Goal: Task Accomplishment & Management: Manage account settings

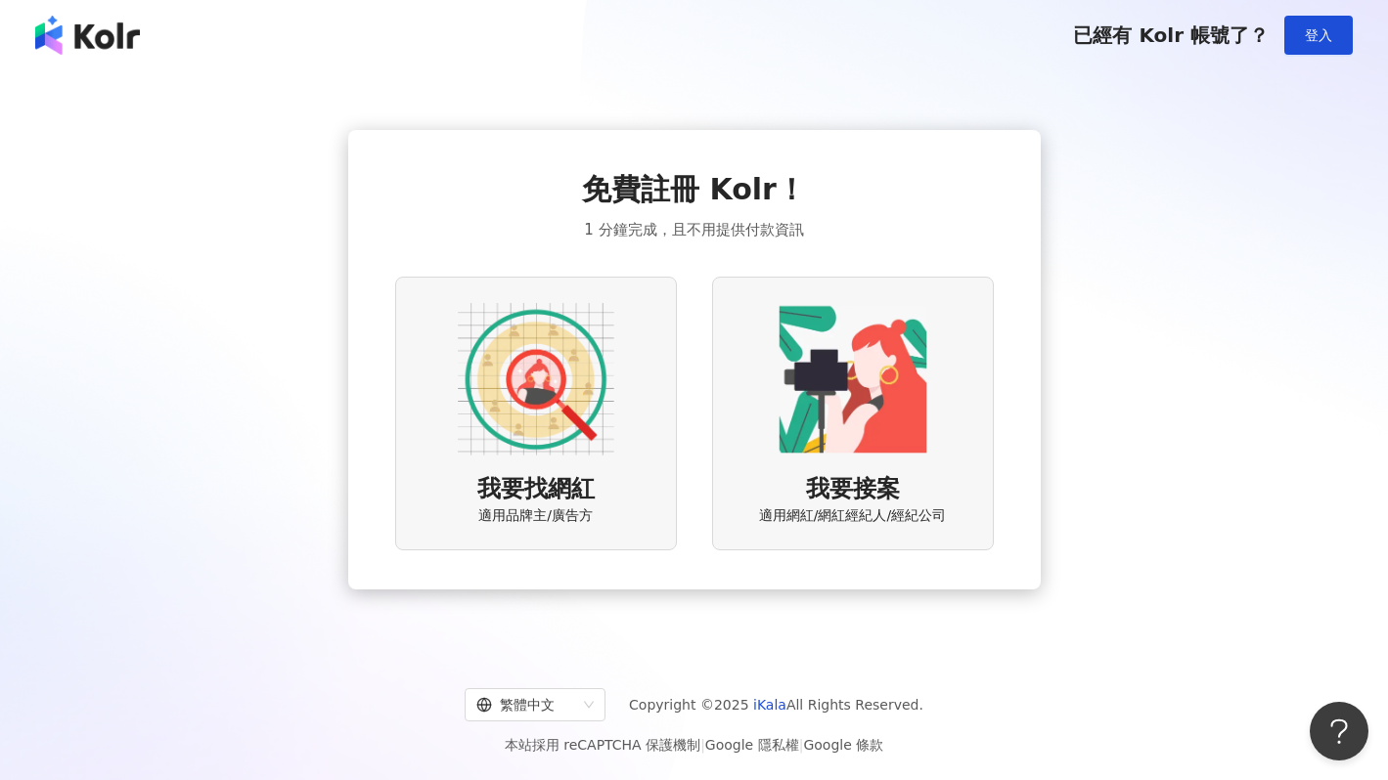
click at [604, 373] on img at bounding box center [536, 379] width 156 height 156
click at [797, 383] on img at bounding box center [852, 379] width 156 height 156
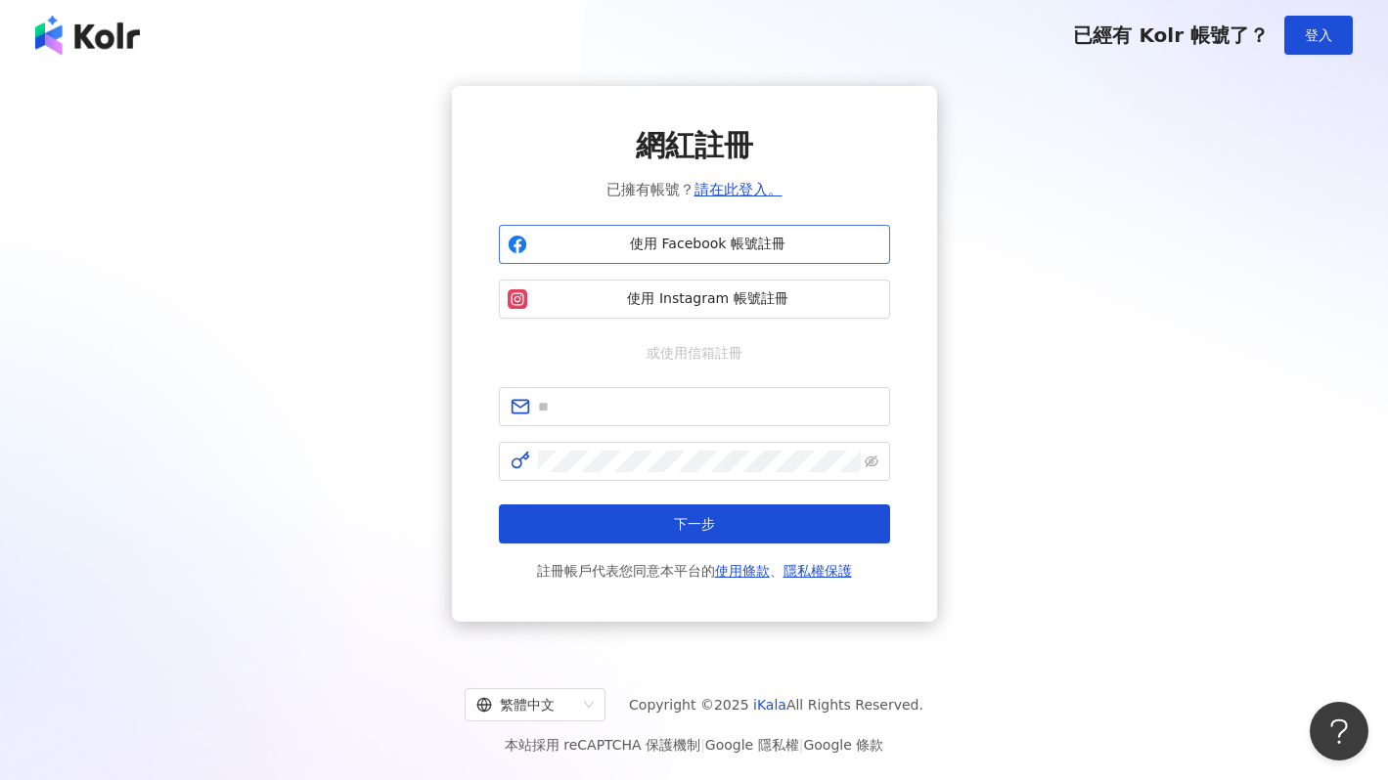
click at [643, 248] on span "使用 Facebook 帳號註冊" at bounding box center [708, 245] width 346 height 20
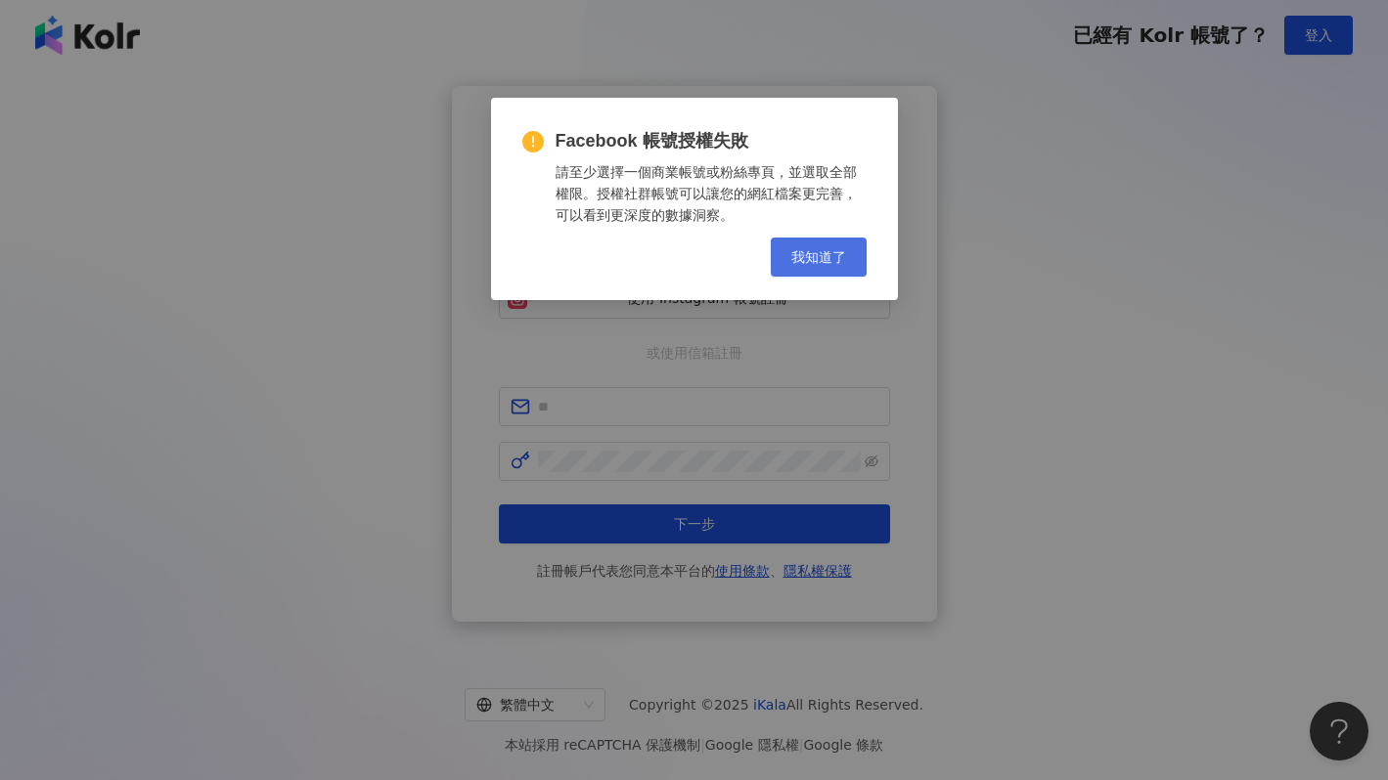
click at [812, 255] on span "我知道了" at bounding box center [818, 257] width 55 height 16
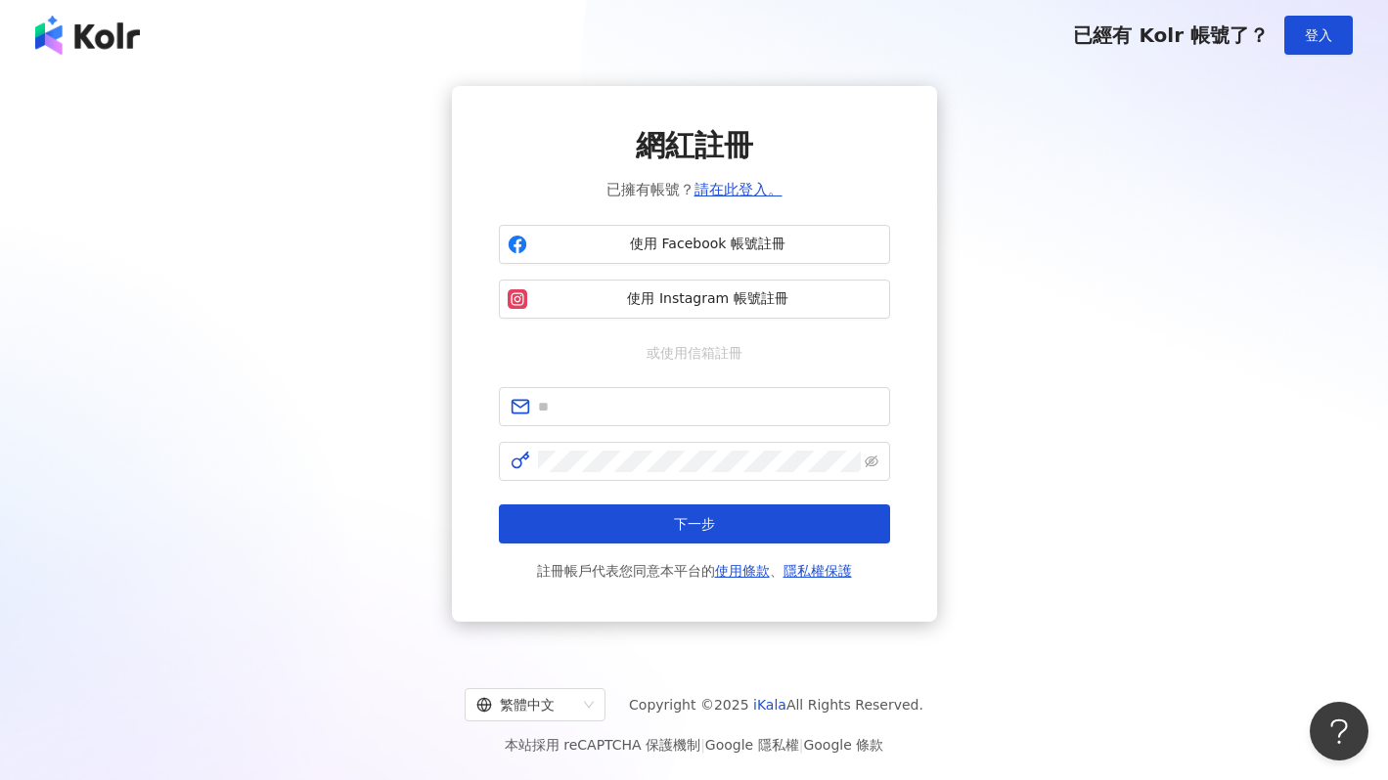
click at [356, 342] on div "網紅註冊 已擁有帳號？ 請在此登入。 使用 Facebook 帳號註冊 使用 Instagram 帳號註冊 或使用信箱註冊 下一步 註冊帳戶代表您同意本平台的…" at bounding box center [693, 354] width 1341 height 536
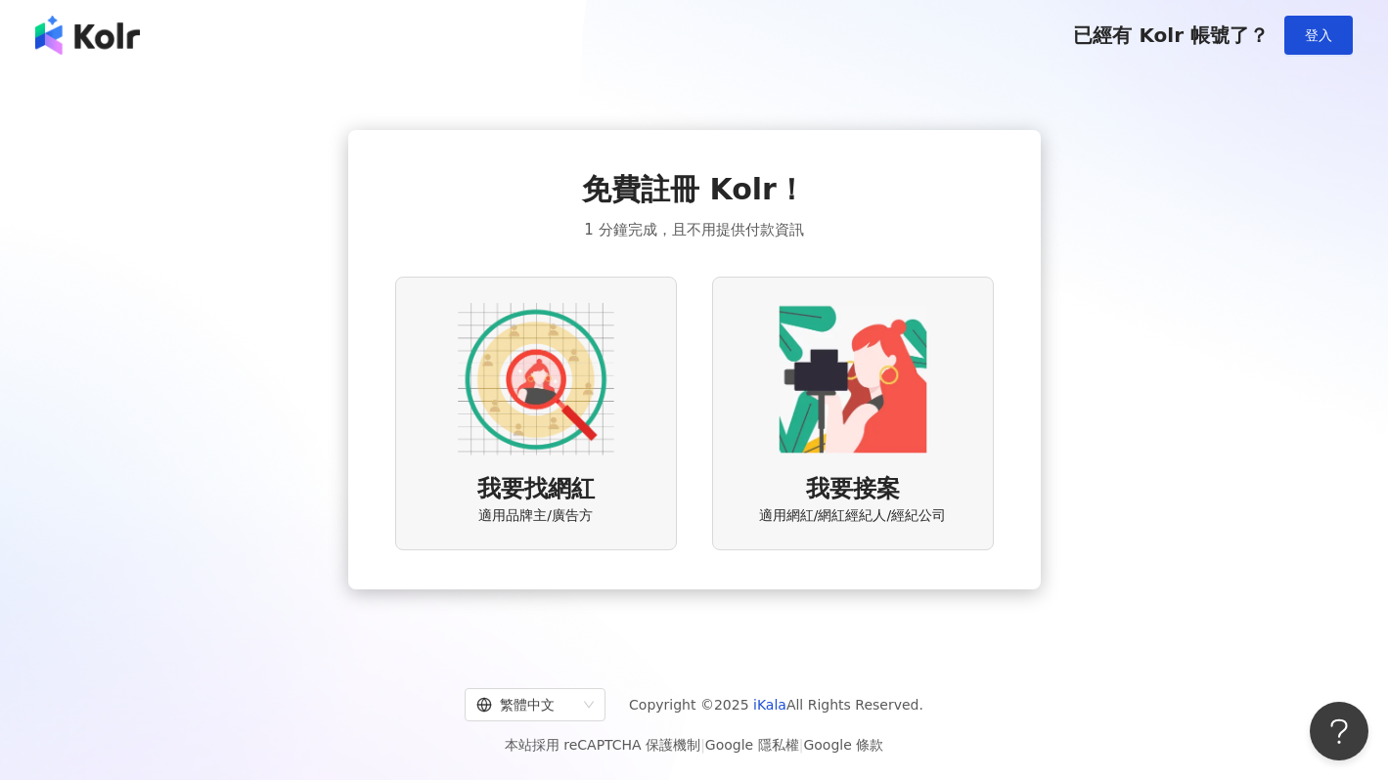
click at [446, 378] on div "我要找網紅 適用品牌主/廣告方" at bounding box center [536, 413] width 282 height 273
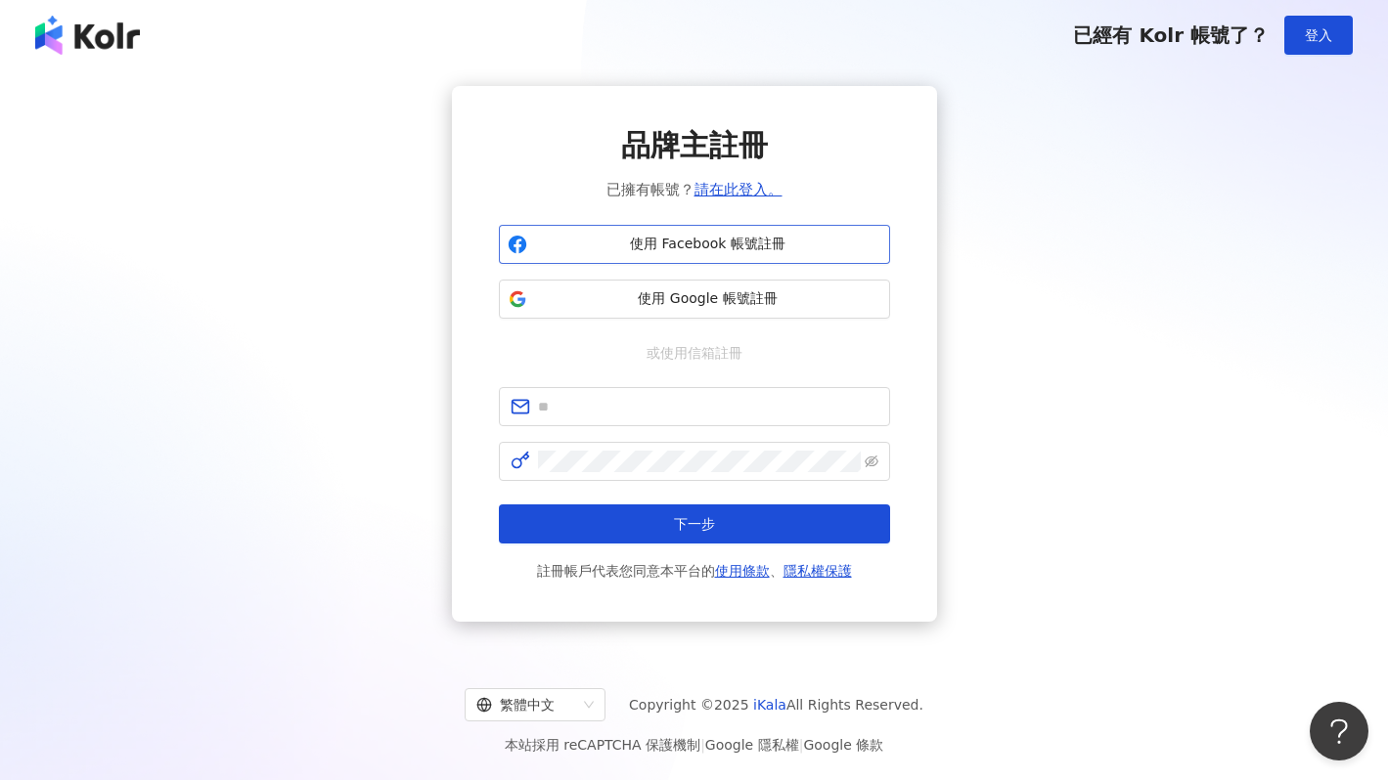
click at [704, 239] on span "使用 Facebook 帳號註冊" at bounding box center [708, 245] width 346 height 20
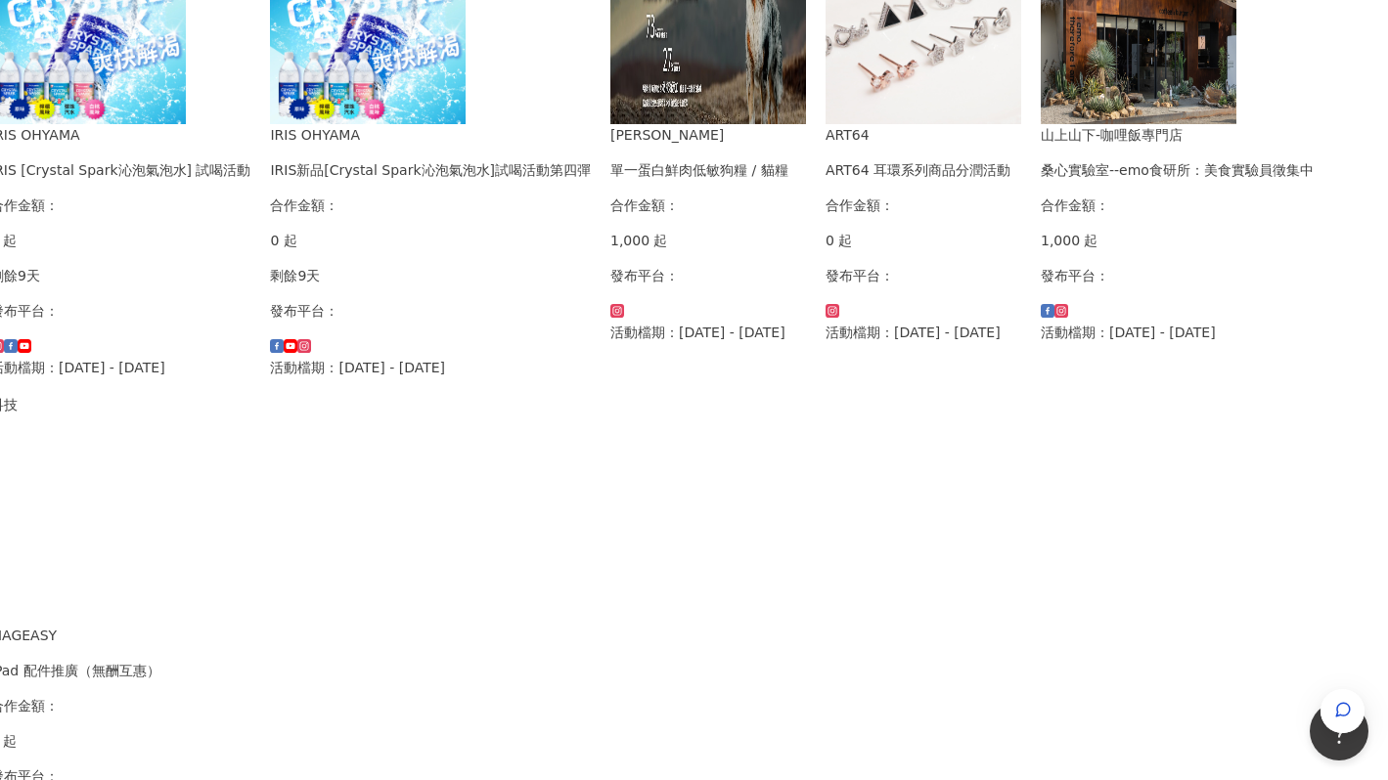
scroll to position [1093, 55]
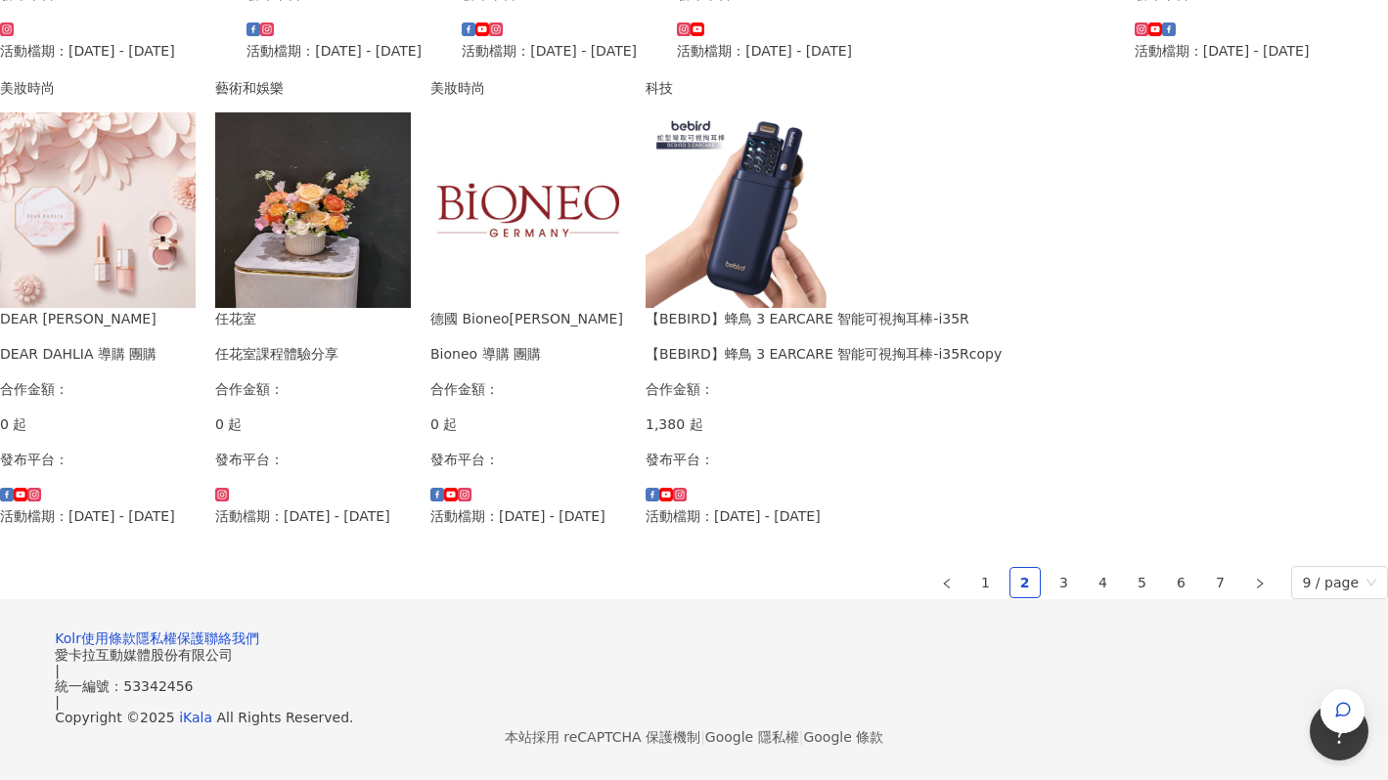
scroll to position [1091, 0]
click at [1049, 597] on link "3" at bounding box center [1063, 582] width 29 height 29
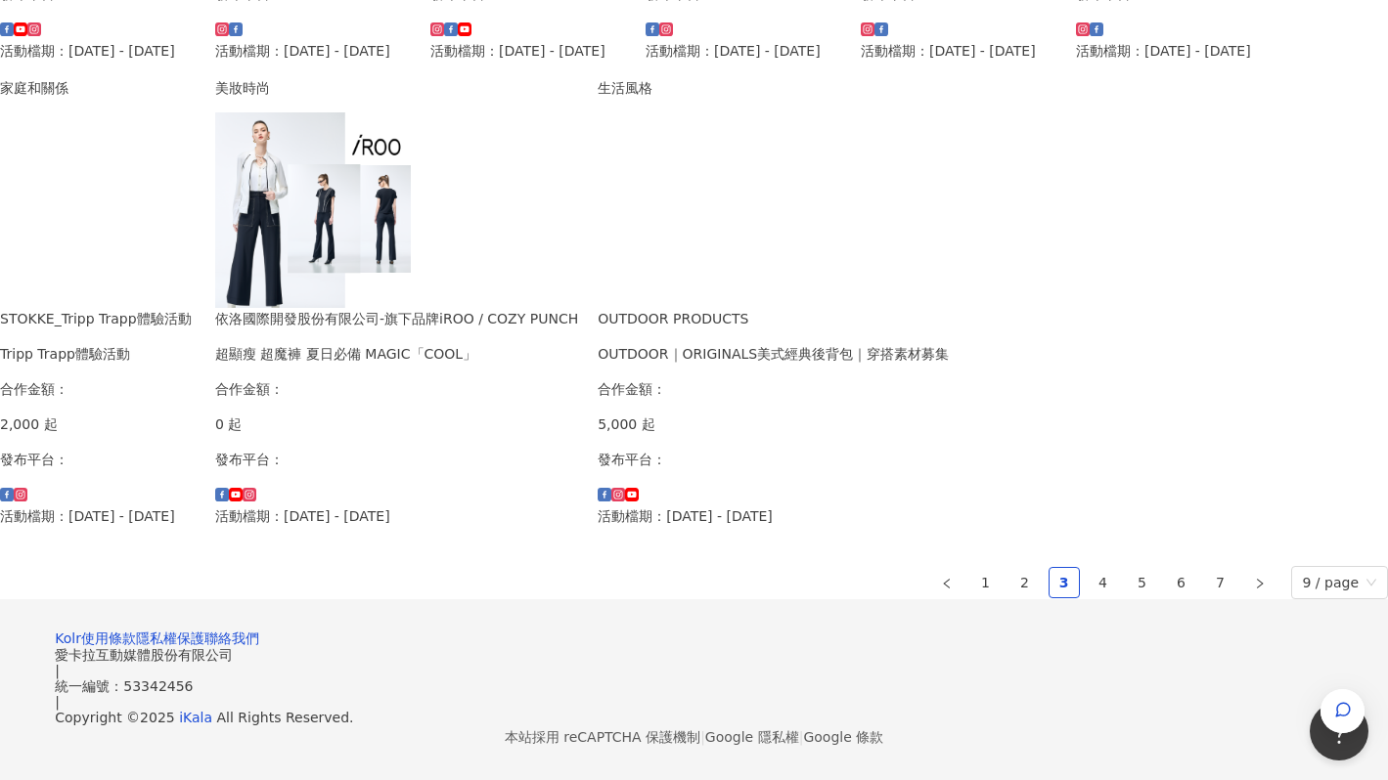
scroll to position [1258, 0]
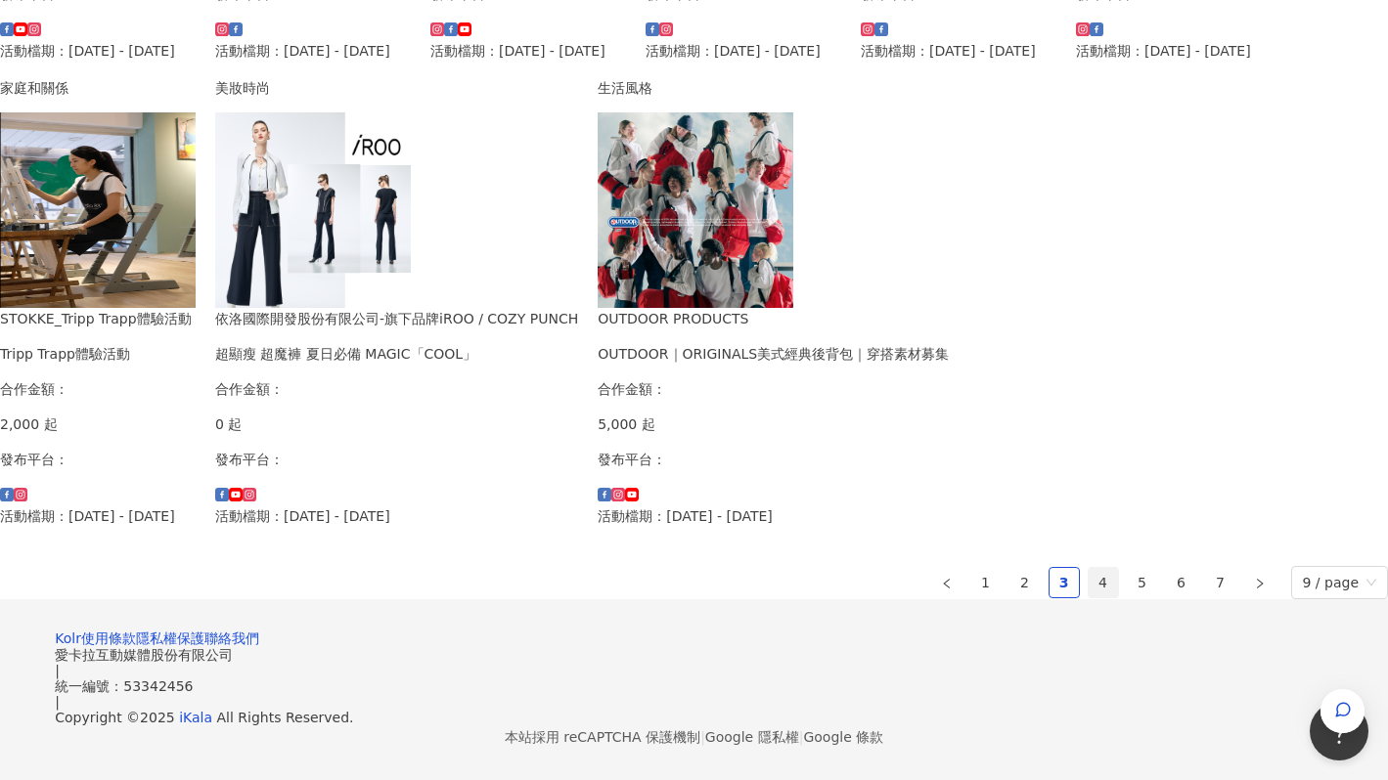
click at [1088, 568] on link "4" at bounding box center [1102, 582] width 29 height 29
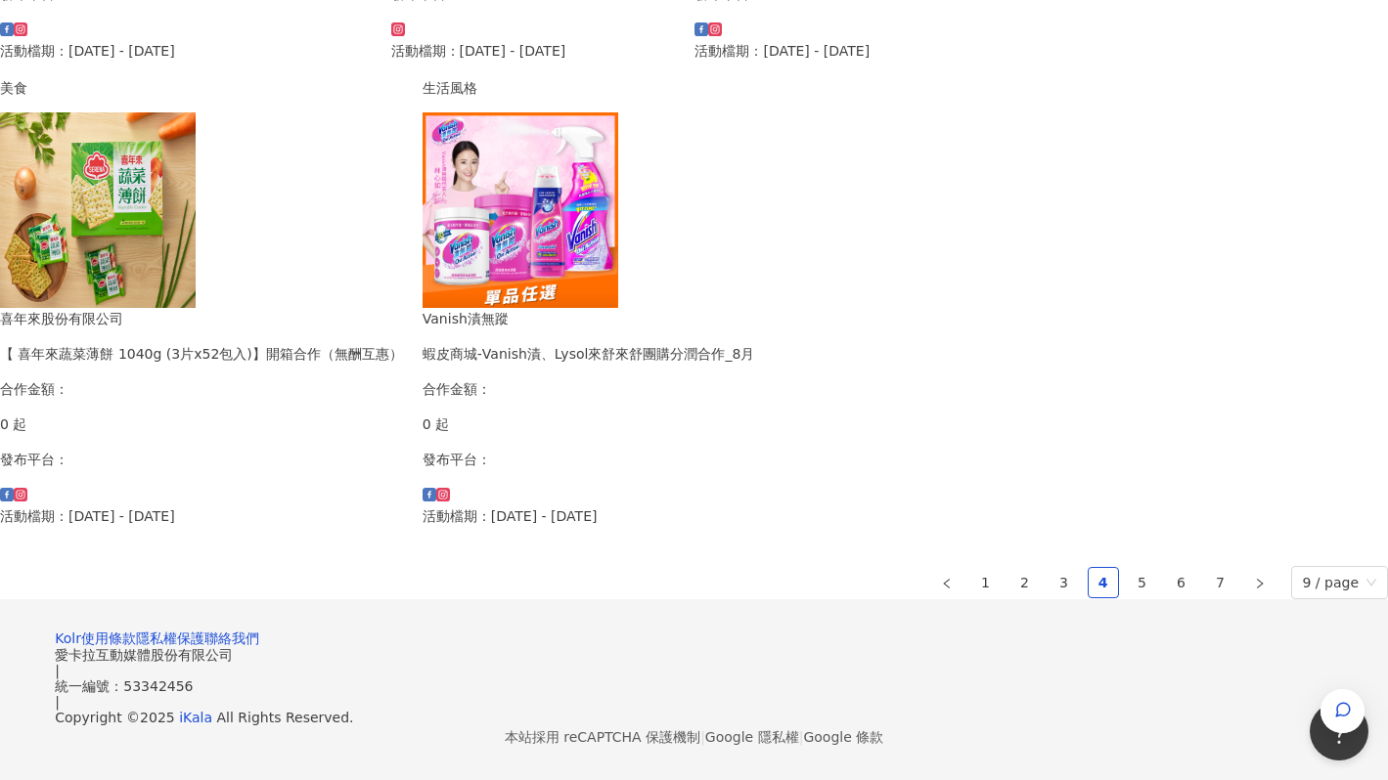
scroll to position [0, 0]
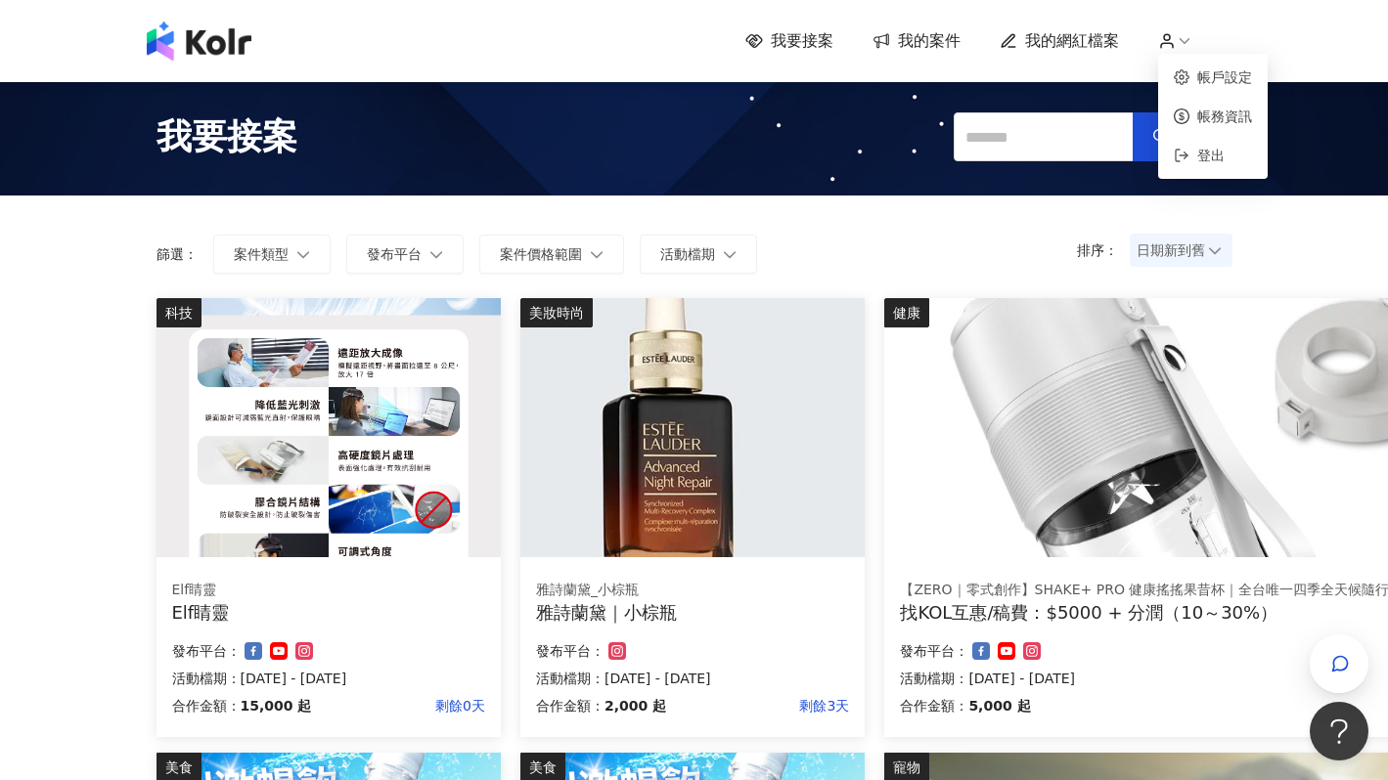
click at [1170, 41] on icon at bounding box center [1167, 41] width 18 height 18
click at [1208, 116] on link "帳務資訊" at bounding box center [1224, 117] width 55 height 16
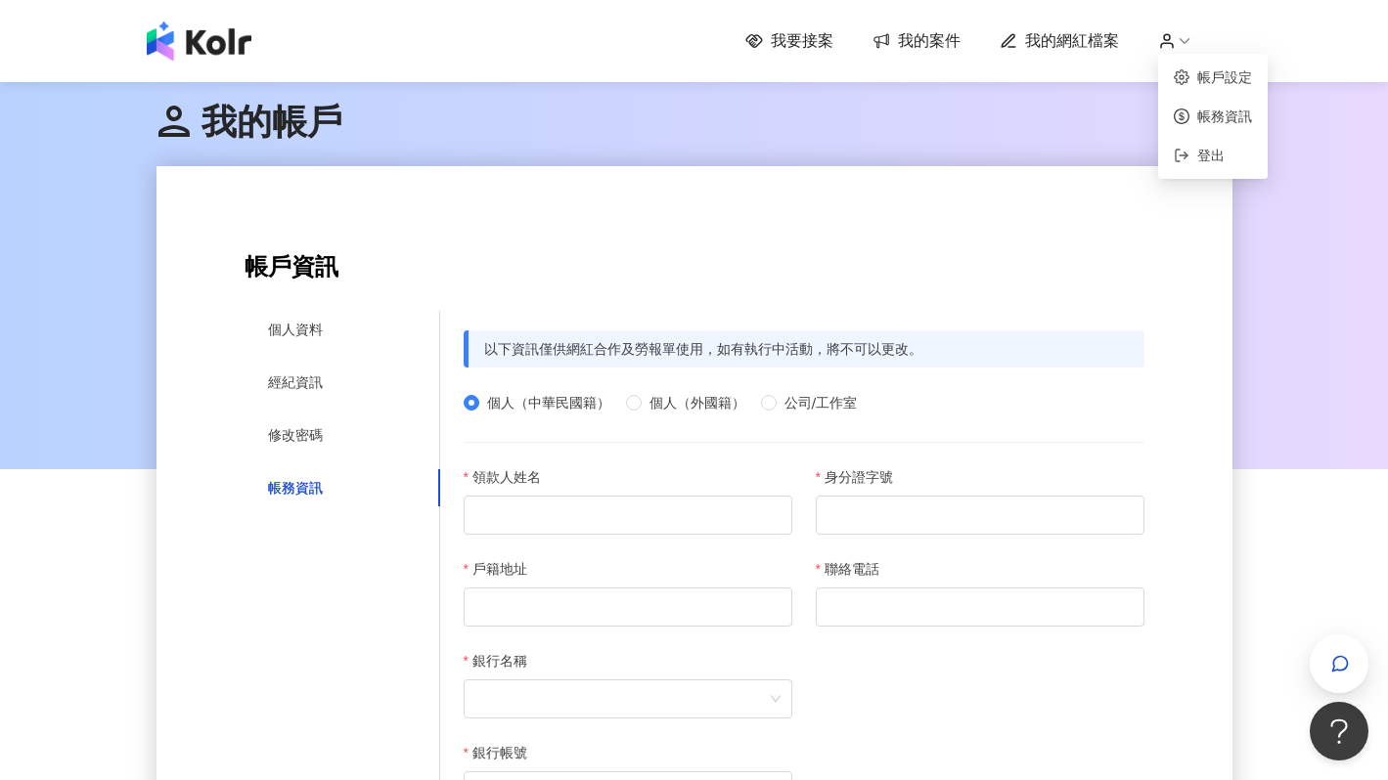
click at [1176, 34] on icon at bounding box center [1184, 41] width 18 height 18
click at [1029, 47] on span "我的網紅檔案" at bounding box center [1072, 41] width 94 height 22
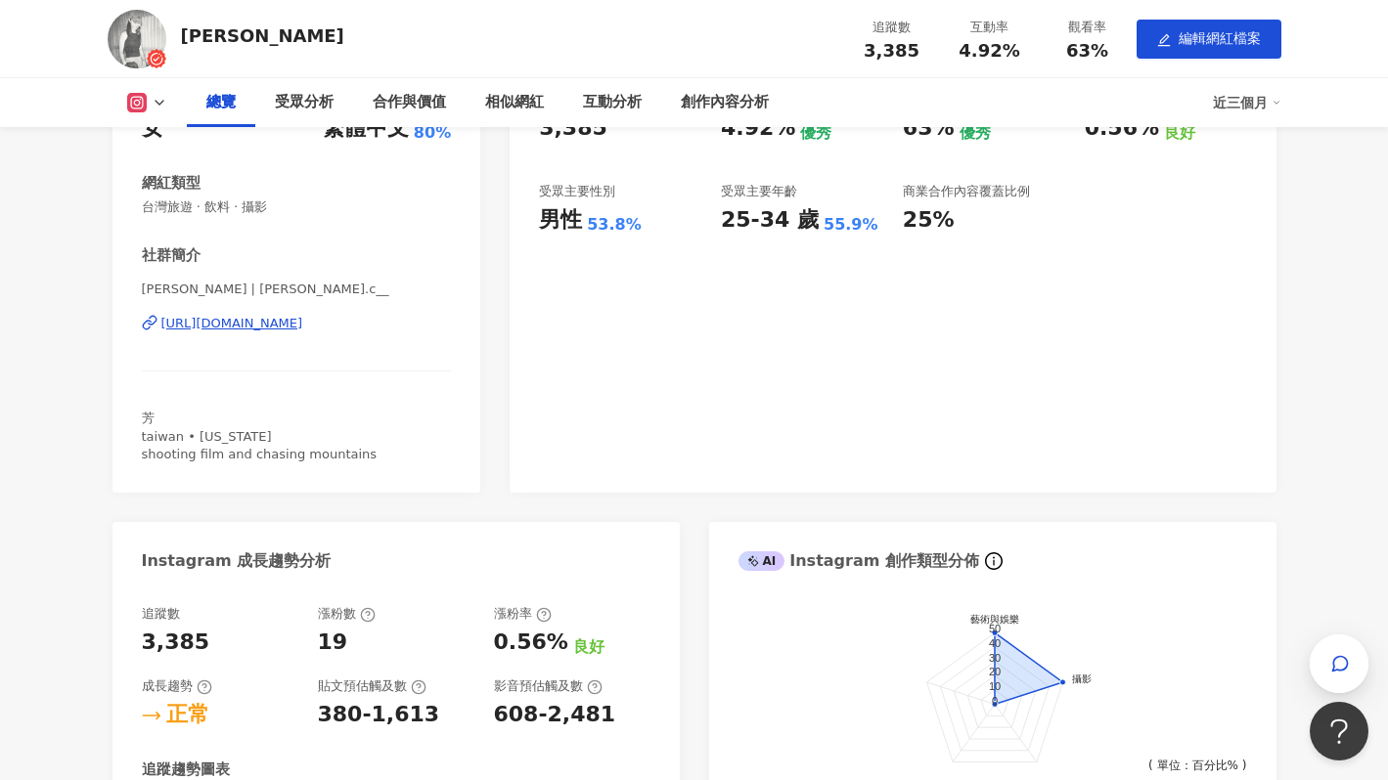
scroll to position [324, 0]
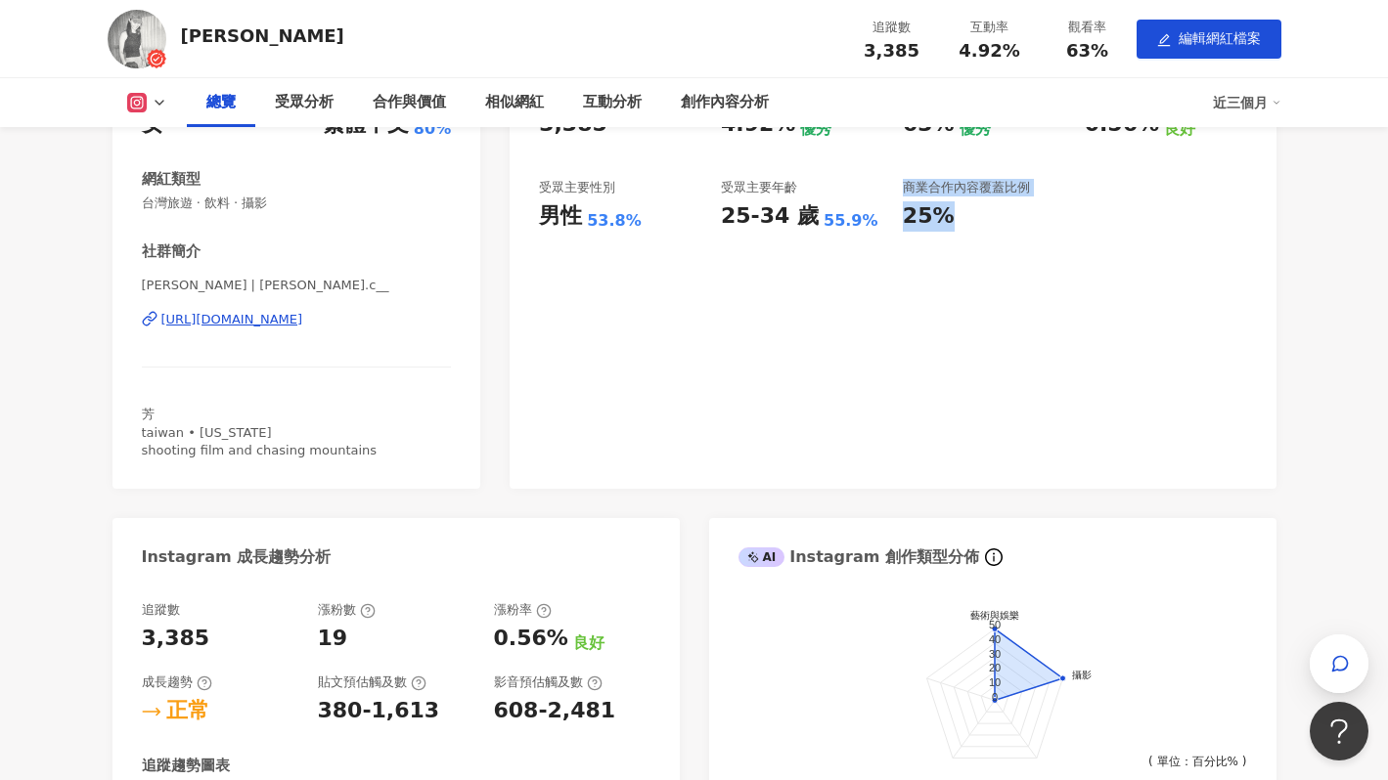
drag, startPoint x: 905, startPoint y: 190, endPoint x: 998, endPoint y: 234, distance: 102.8
click at [997, 234] on div "追蹤數 3,385 互動率 4.92% 優秀 觀看率 63% 優秀 漲粉率 0.56% 良好 受眾主要性別 男性 53.8% 受眾主要年齡 25-34 歲 5…" at bounding box center [892, 277] width 766 height 421
click at [998, 234] on div "追蹤數 3,385 互動率 4.92% 優秀 觀看率 63% 優秀 漲粉率 0.56% 良好 受眾主要性別 男性 53.8% 受眾主要年齡 25-34 歲 5…" at bounding box center [892, 277] width 766 height 421
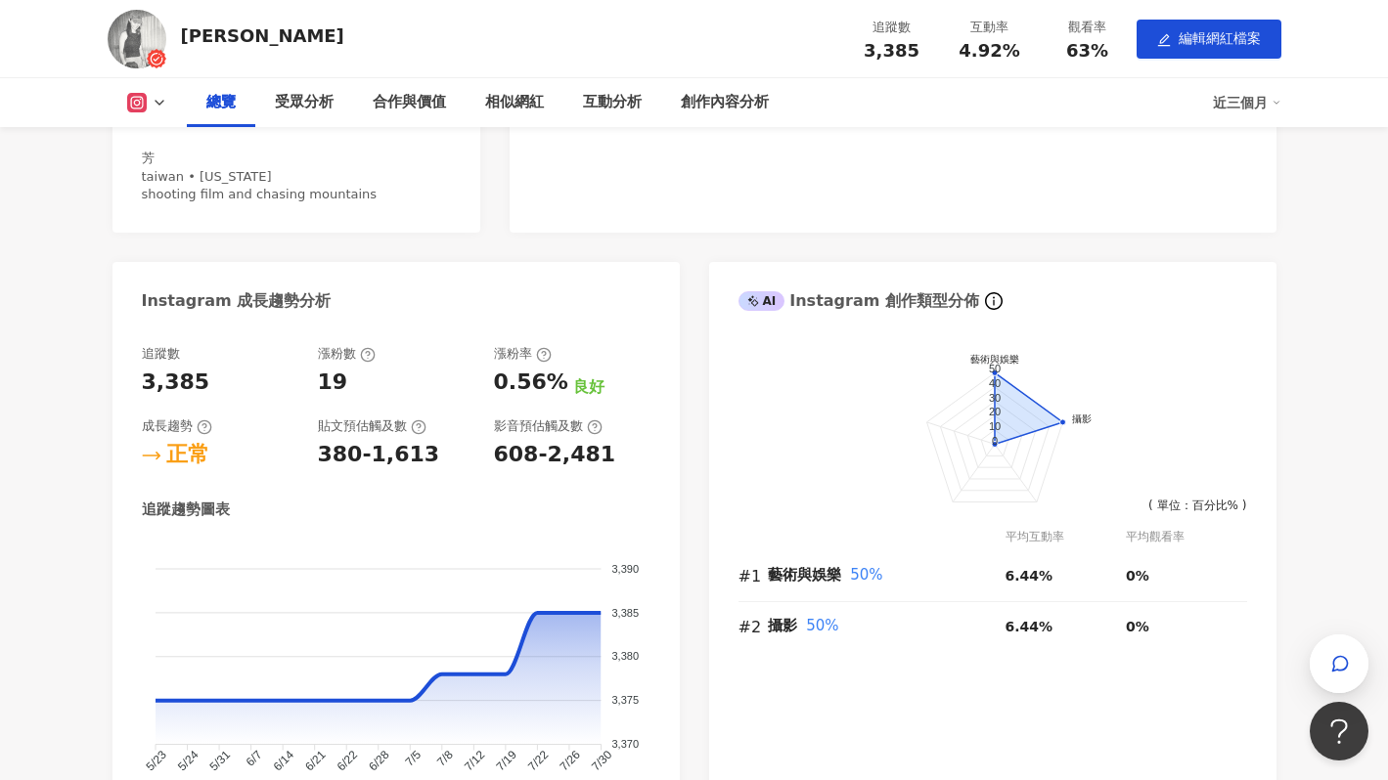
scroll to position [582, 0]
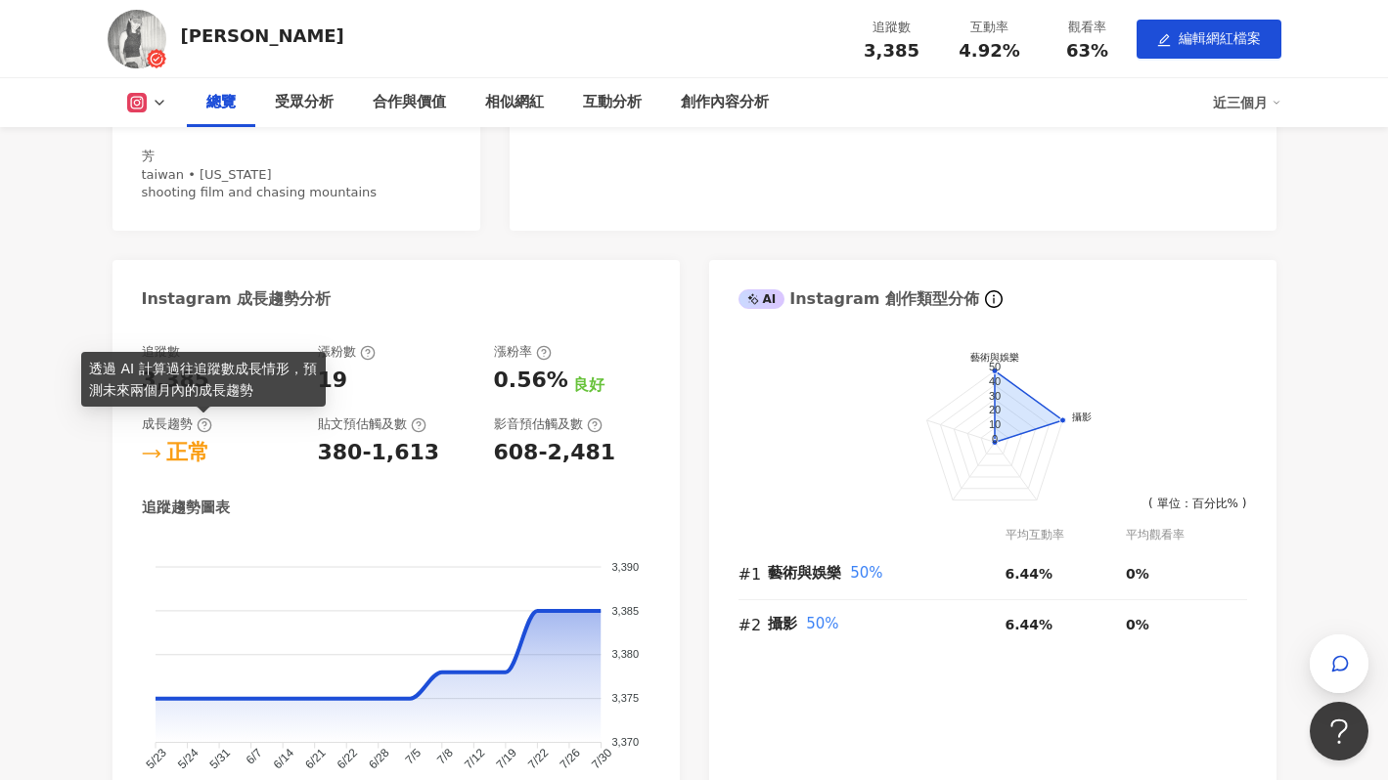
click at [202, 426] on icon at bounding box center [205, 426] width 16 height 16
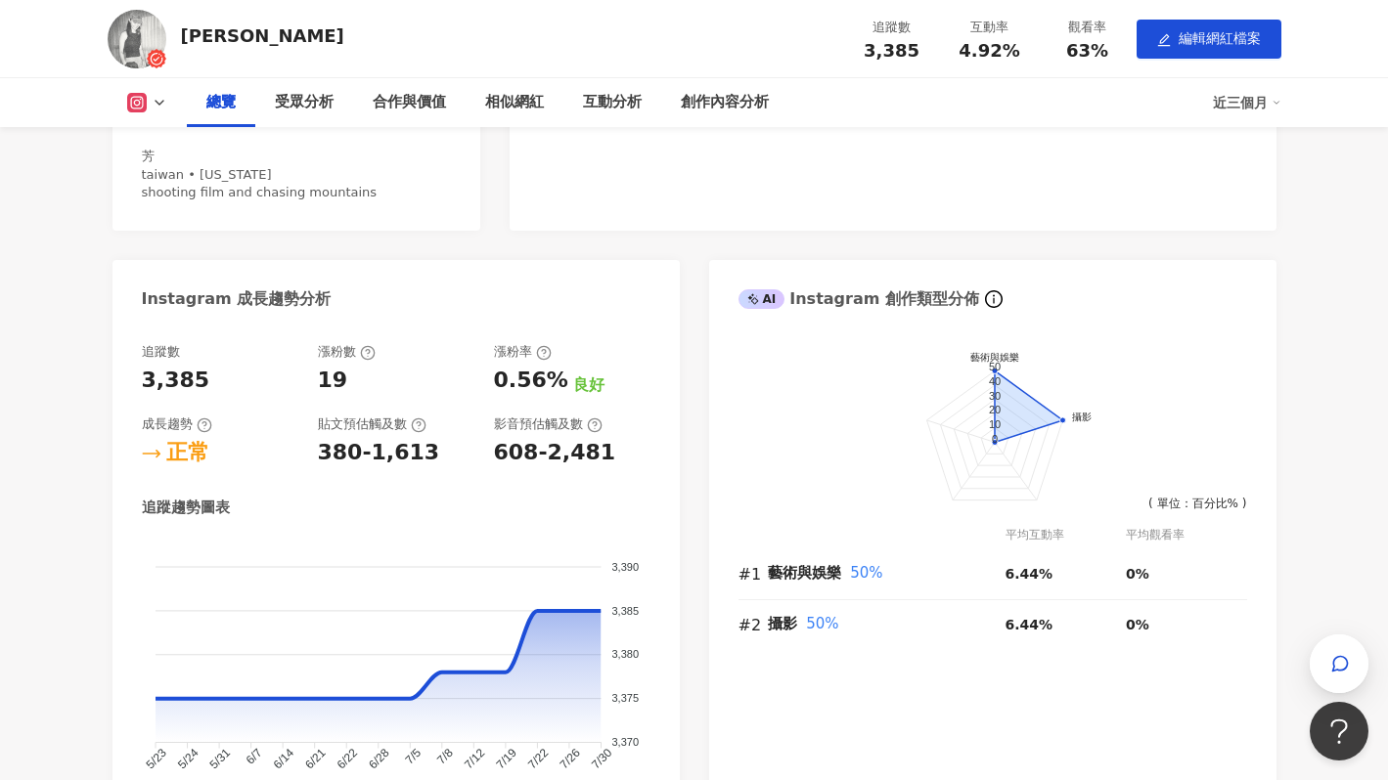
click at [687, 421] on div "Instagram 網紅基本資料 性別 女 主要語言 繁體中文 80% 網紅類型 台灣旅遊 · 飲料 · 攝影 社群簡介 Kathy Chen | kathy…" at bounding box center [694, 296] width 1164 height 1100
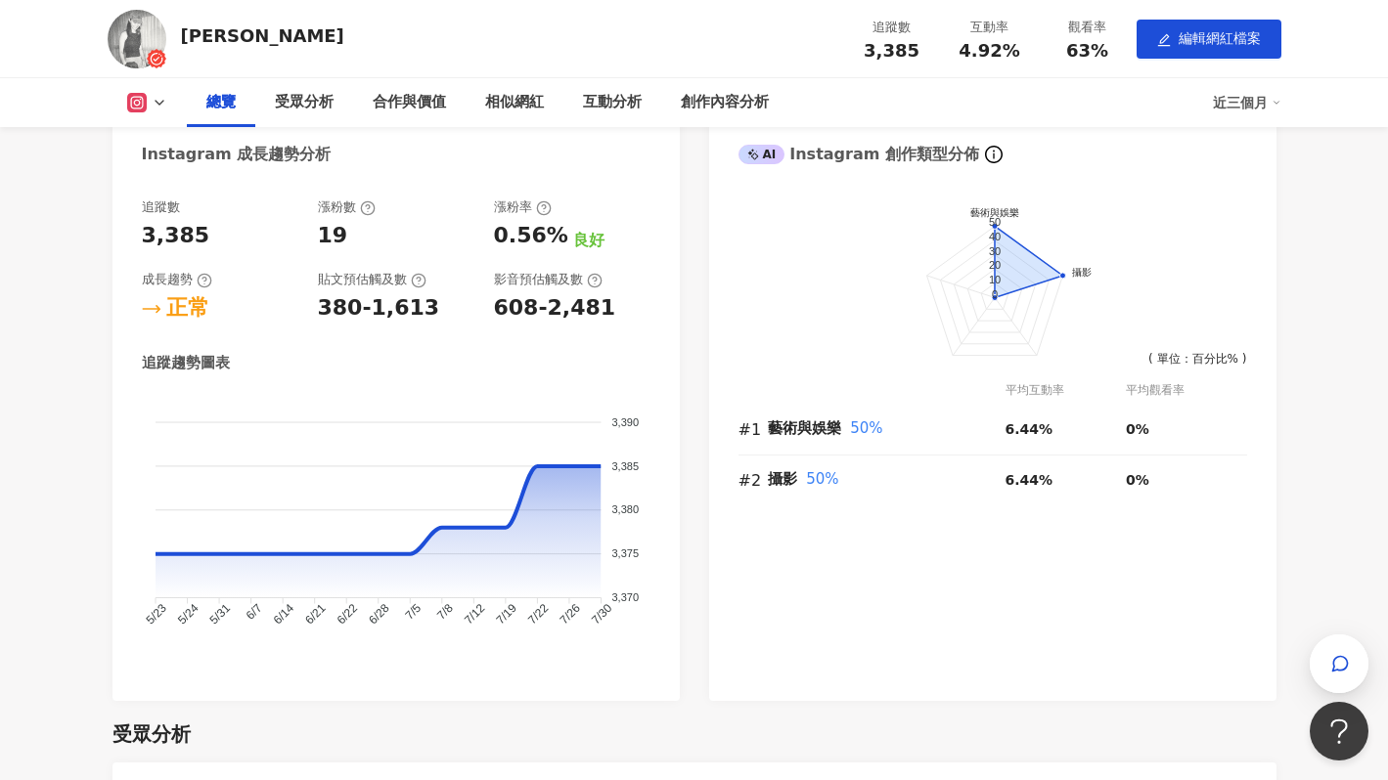
click at [689, 480] on div "Instagram 網紅基本資料 性別 女 主要語言 繁體中文 80% 網紅類型 台灣旅遊 · 飲料 · 攝影 社群簡介 Kathy Chen | kathy…" at bounding box center [694, 151] width 1164 height 1100
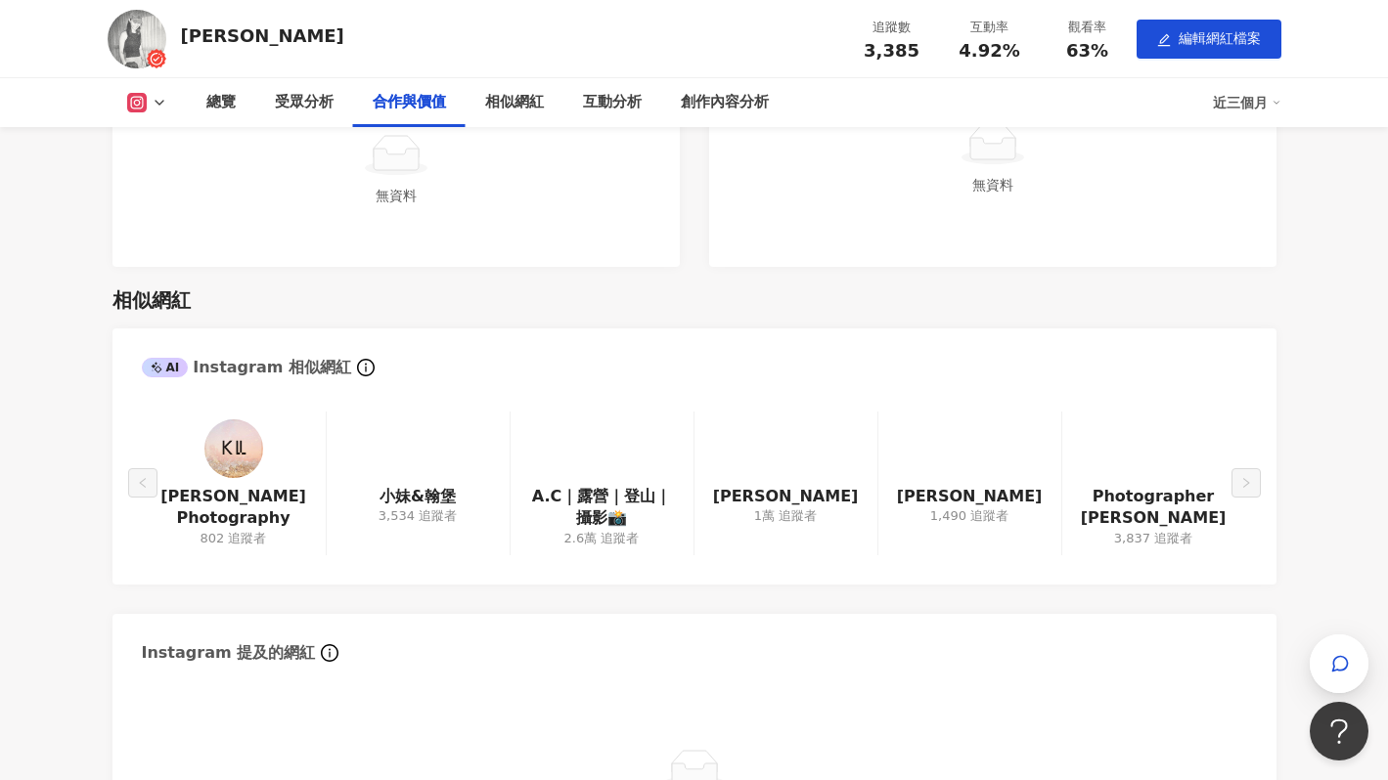
scroll to position [2232, 0]
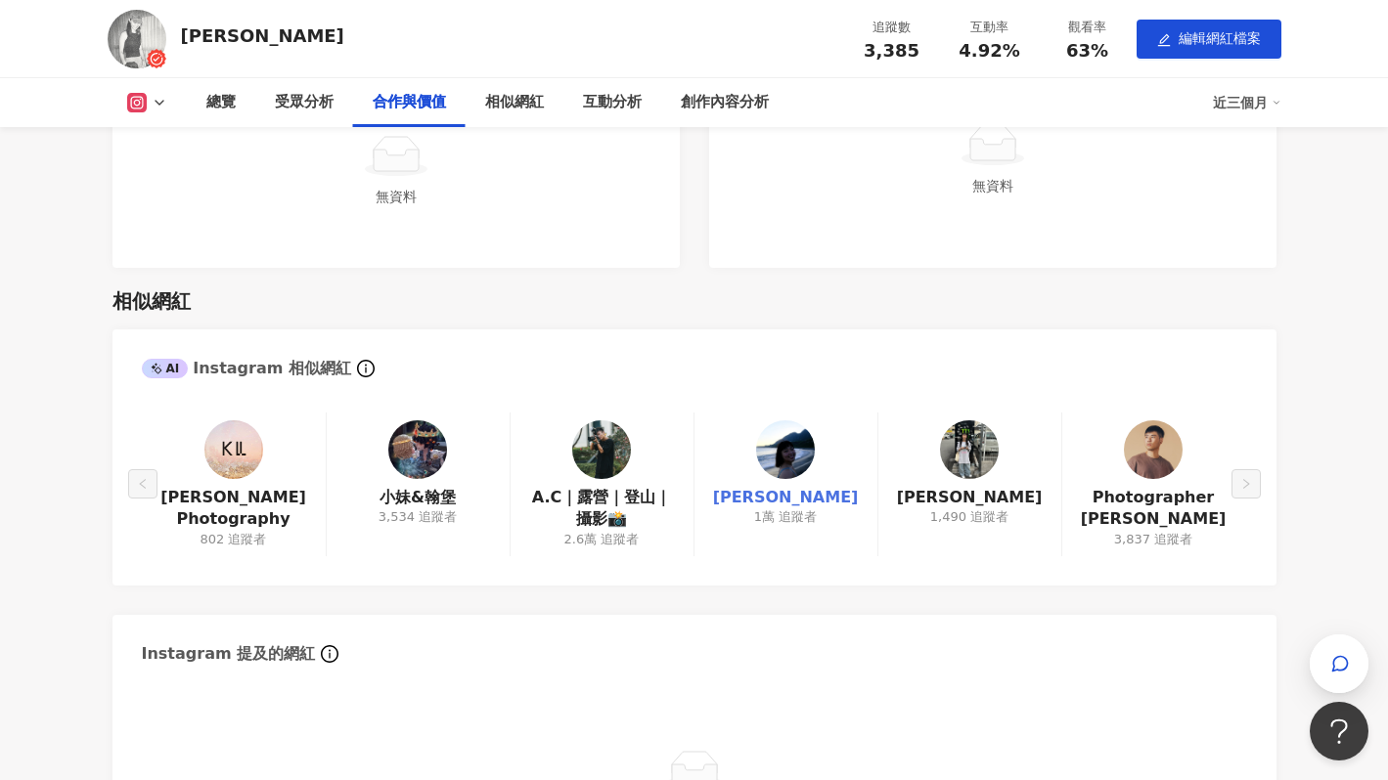
click at [796, 497] on link "李芷蓁" at bounding box center [786, 498] width 146 height 22
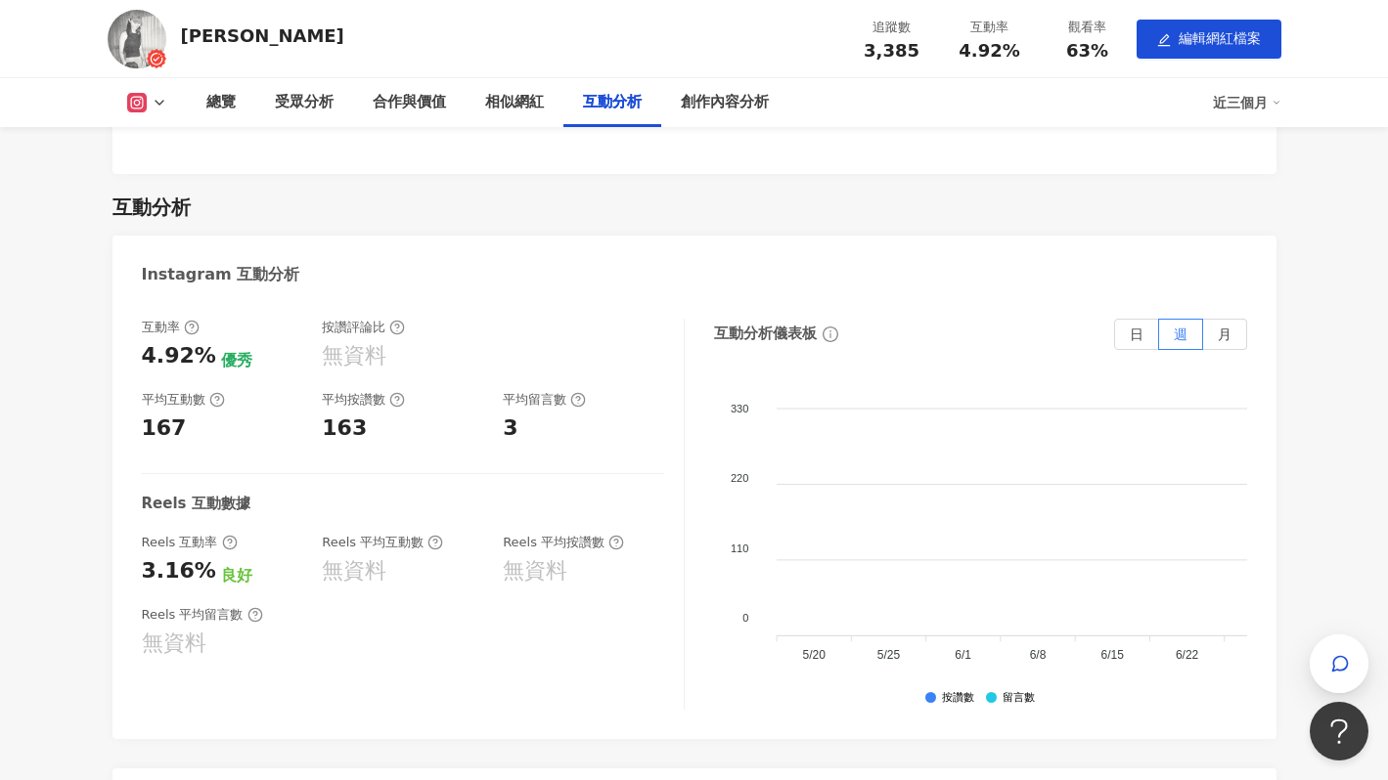
scroll to position [2974, 0]
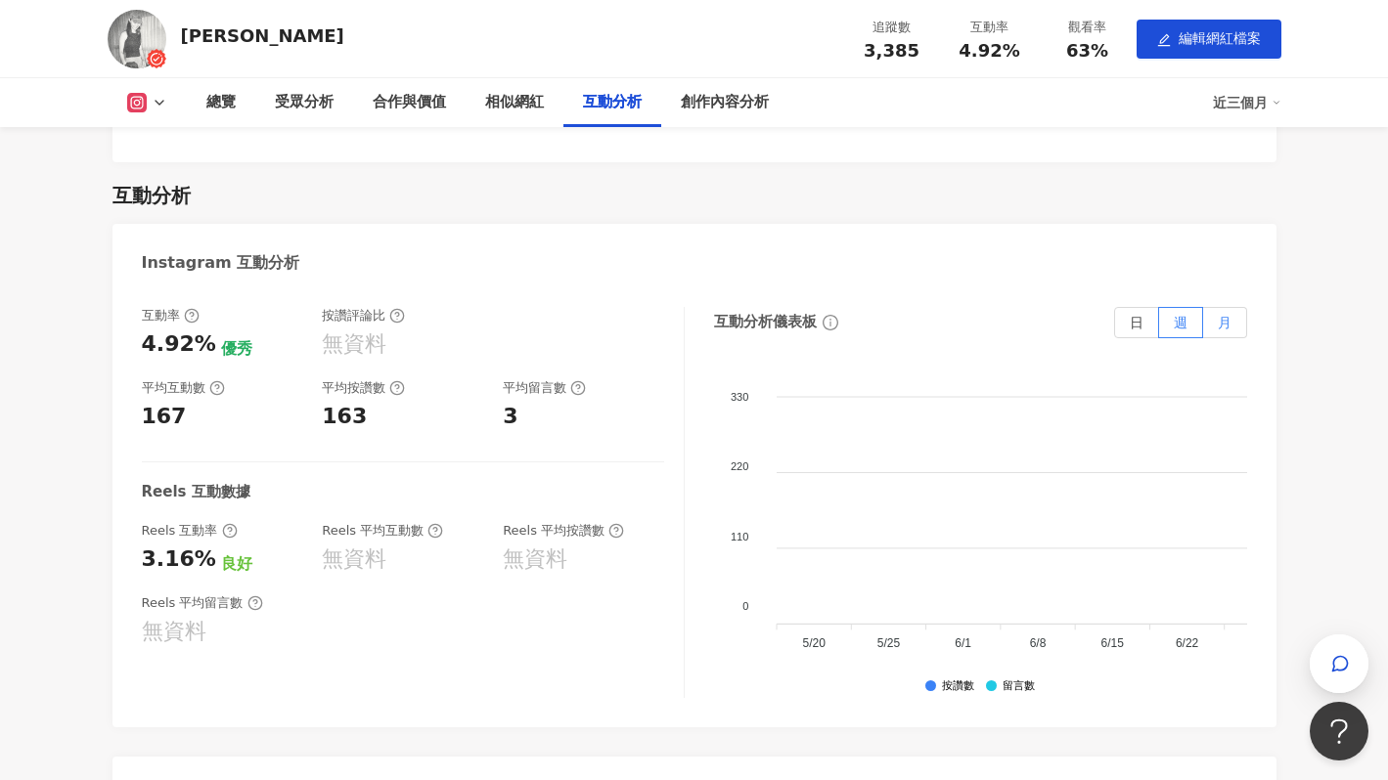
click at [1221, 331] on label "月" at bounding box center [1225, 322] width 44 height 31
click at [1188, 322] on label "週" at bounding box center [1181, 322] width 44 height 31
click at [1148, 323] on label "日" at bounding box center [1136, 322] width 45 height 31
click at [1181, 328] on span "週" at bounding box center [1180, 323] width 14 height 16
click at [1225, 327] on span "月" at bounding box center [1224, 323] width 14 height 16
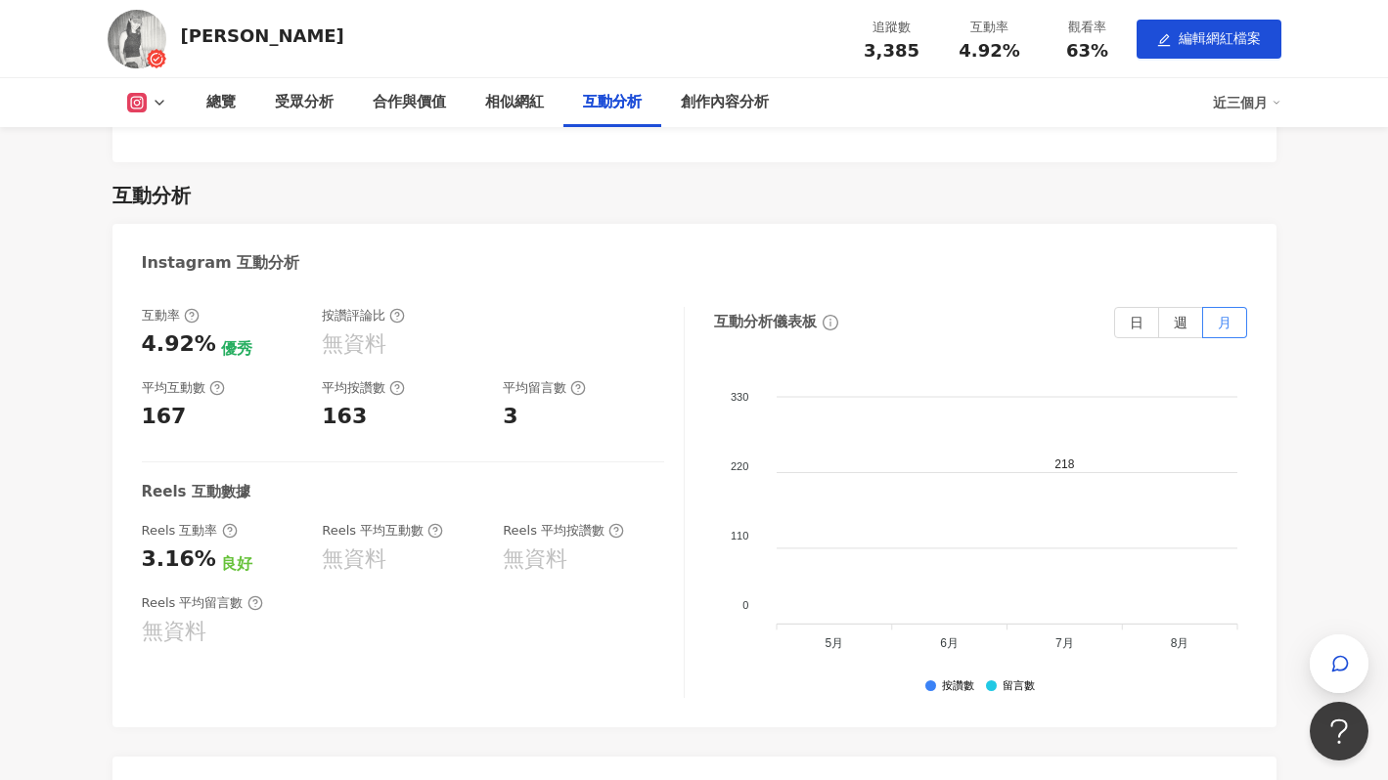
click at [1282, 328] on div "總覽 最後更新日期：2025/8/6 近三個月 Instagram 網紅基本資料 性別 女 主要語言 繁體中文 80% 網紅類型 台灣旅遊 · 飲料 · 攝影…" at bounding box center [694, 354] width 1252 height 6143
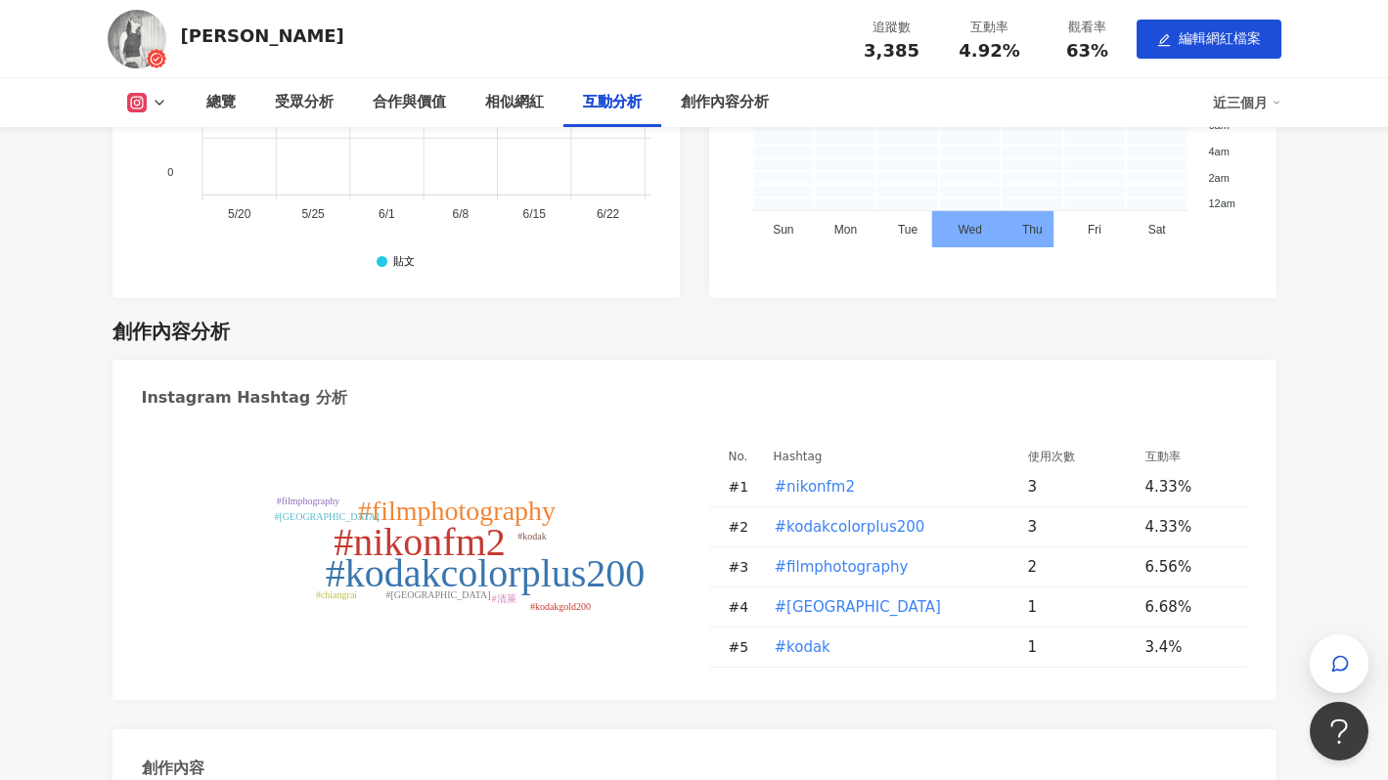
scroll to position [4455, 0]
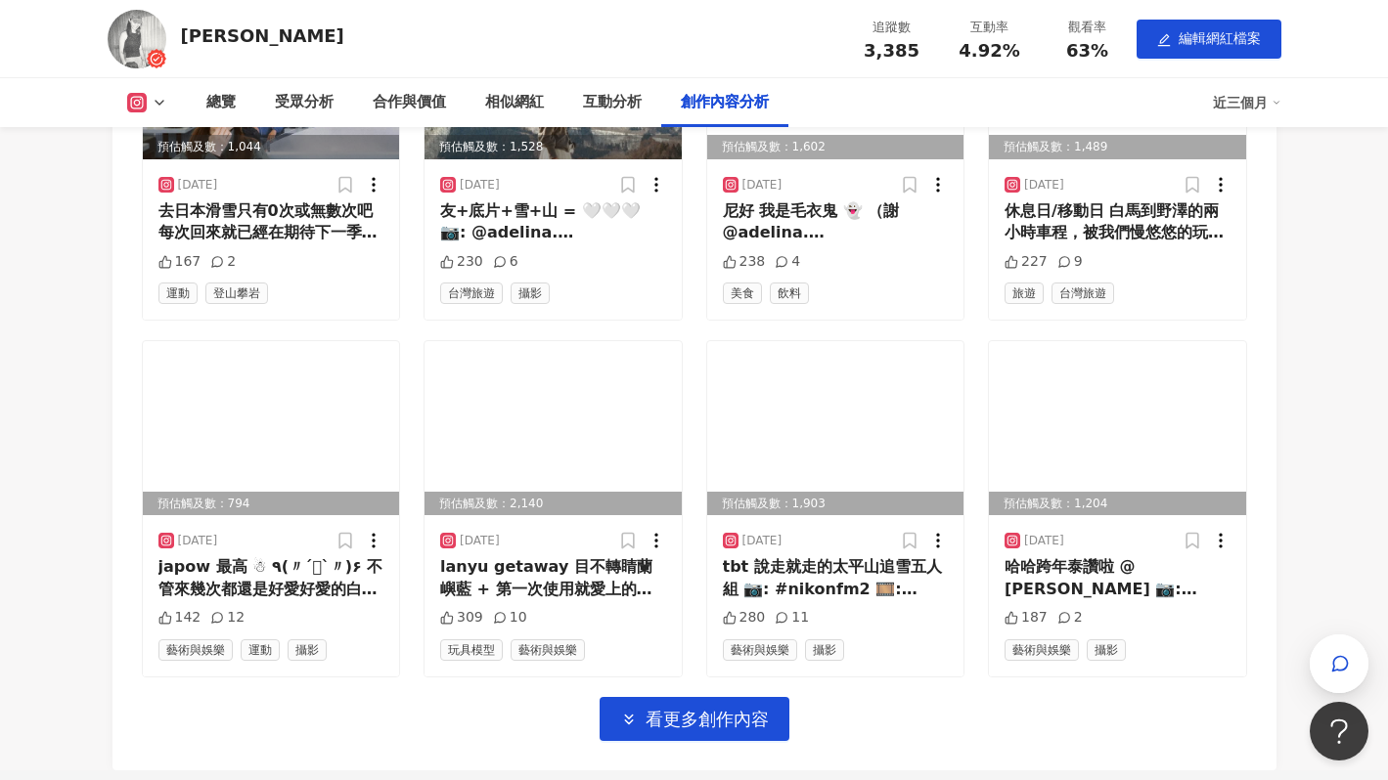
scroll to position [5655, 0]
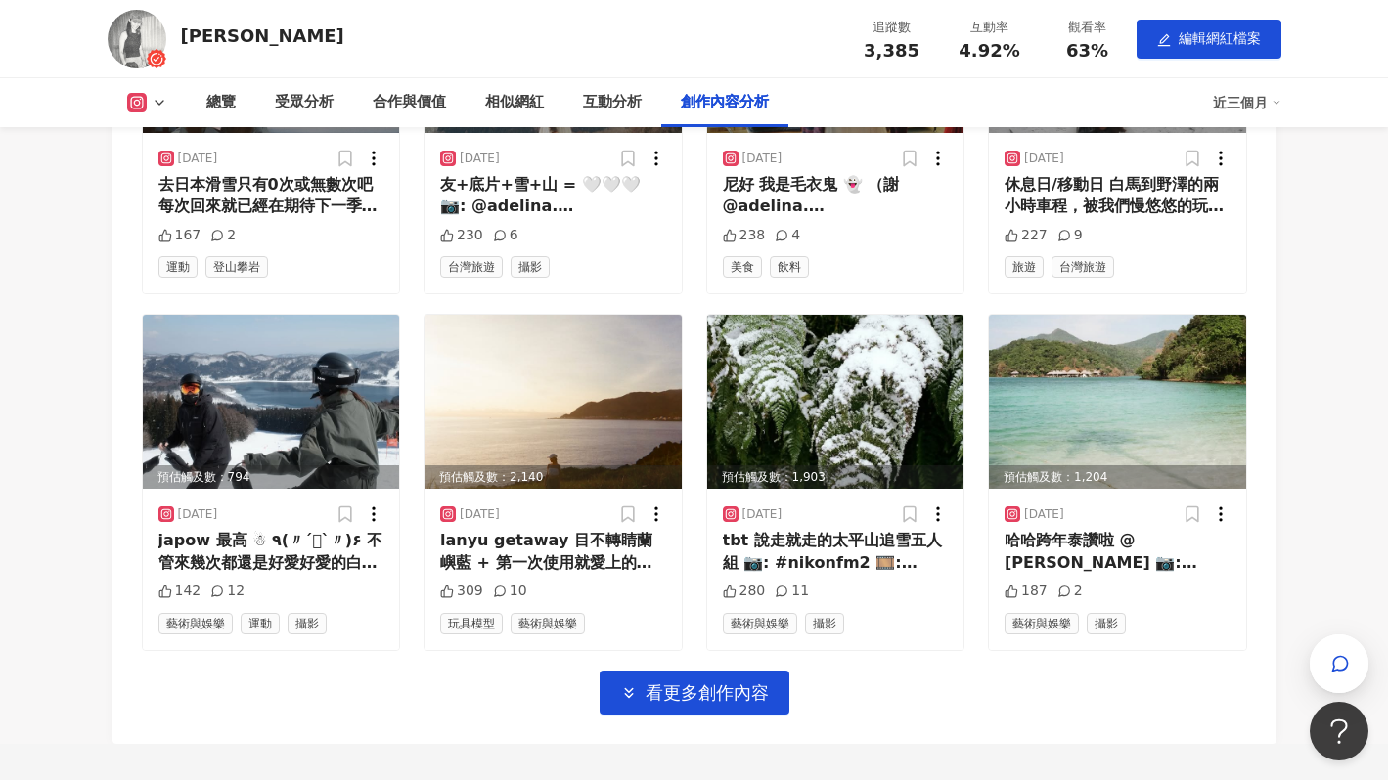
click at [768, 689] on button "看更多創作內容" at bounding box center [694, 693] width 190 height 44
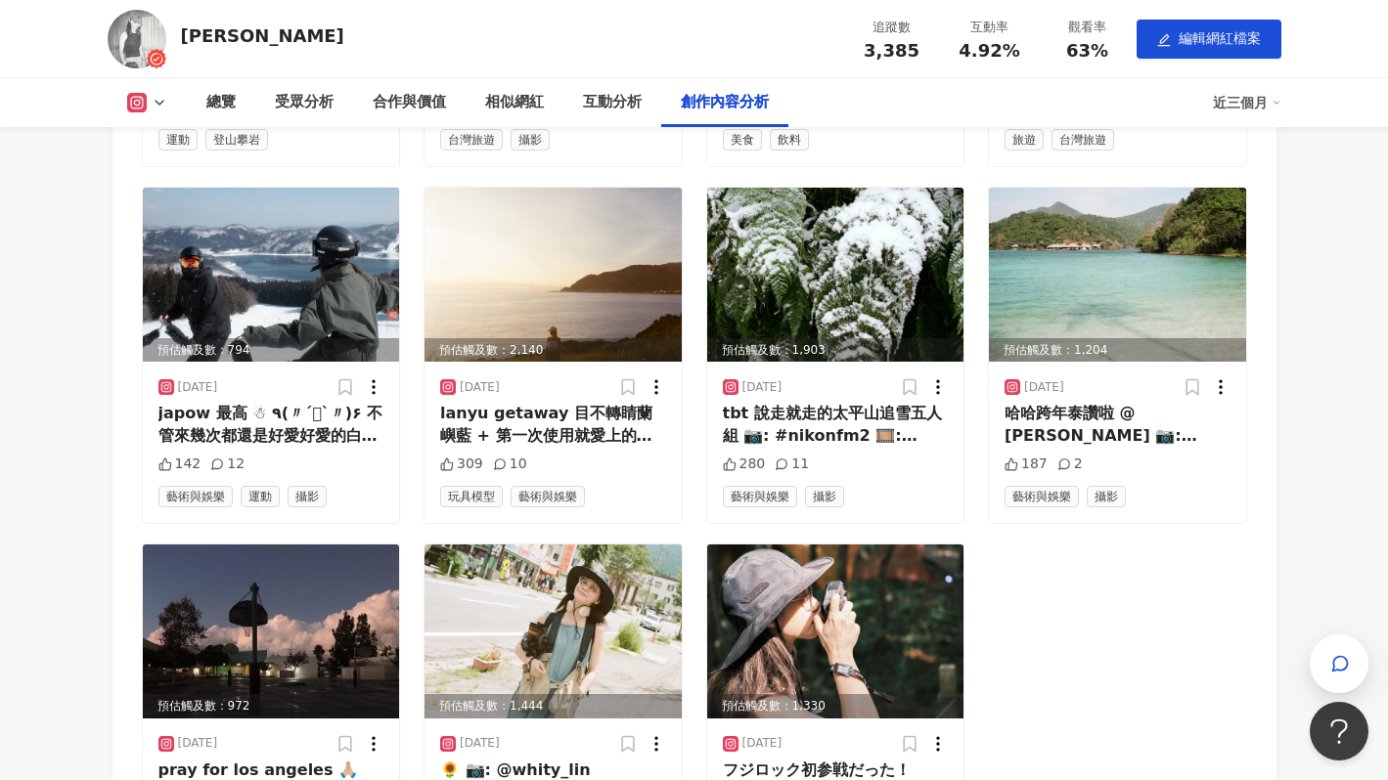
scroll to position [5785, 0]
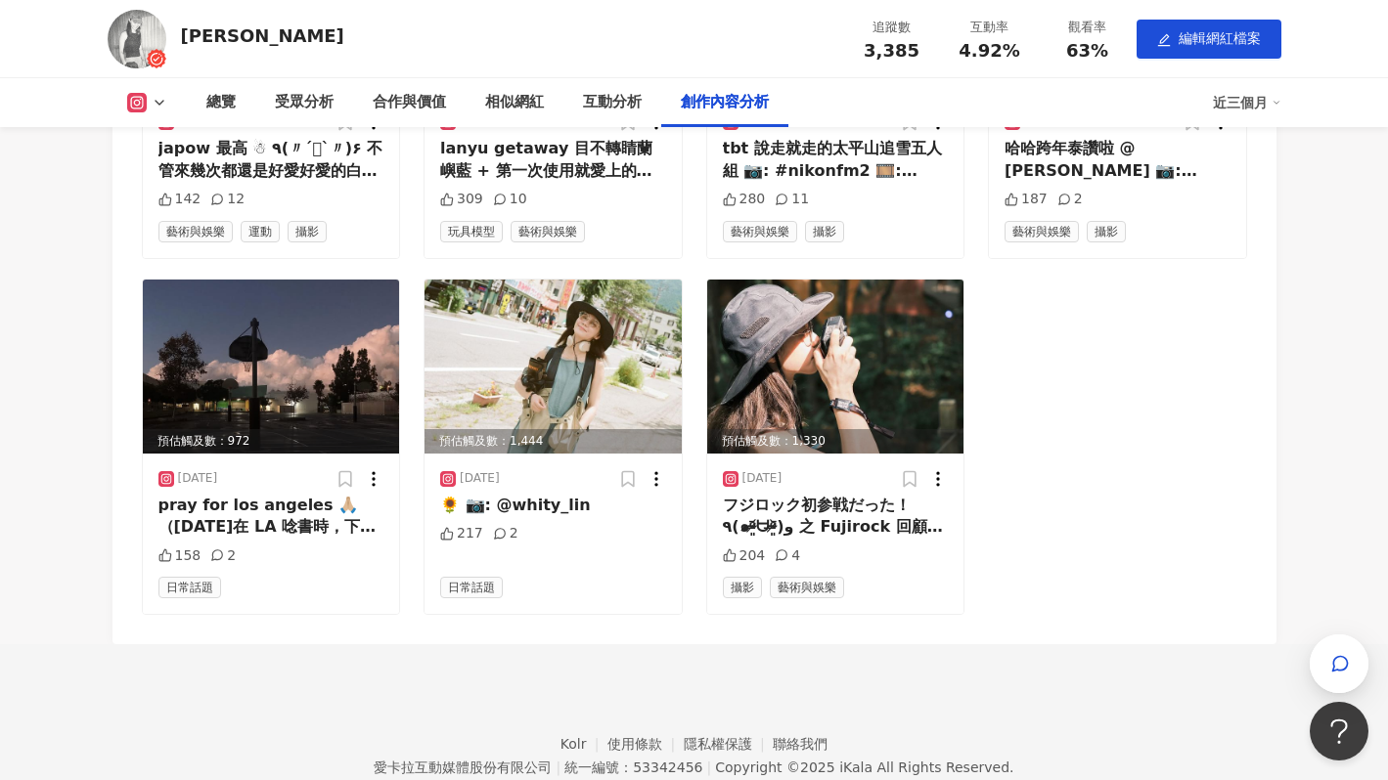
scroll to position [6129, 0]
